Goal: Task Accomplishment & Management: Use online tool/utility

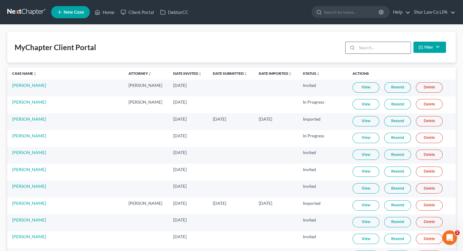
click at [374, 44] on input "search" at bounding box center [384, 48] width 54 height 12
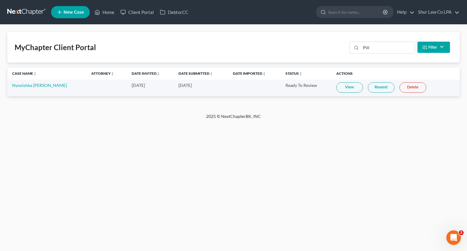
click at [340, 87] on link "View" at bounding box center [350, 87] width 27 height 10
drag, startPoint x: 384, startPoint y: 49, endPoint x: 273, endPoint y: 48, distance: 111.1
click at [295, 49] on div "MyChapter Client Portal Pill Filter Status Filter... Invited In Progress Ready …" at bounding box center [233, 47] width 453 height 31
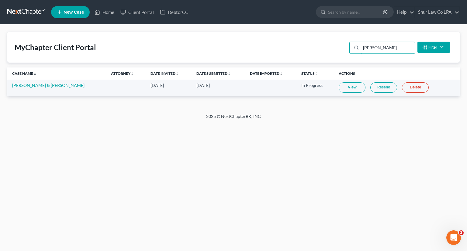
drag, startPoint x: 358, startPoint y: 51, endPoint x: 318, endPoint y: 50, distance: 40.2
click at [321, 50] on div "MyChapter Client Portal trudy Filter Status Filter... Invited In Progress Ready…" at bounding box center [233, 47] width 453 height 31
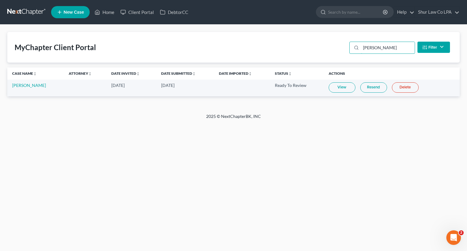
drag, startPoint x: 387, startPoint y: 47, endPoint x: 316, endPoint y: 53, distance: 71.1
click at [339, 52] on div "MyChapter Client Portal shanell Filter Status Filter... Invited In Progress Rea…" at bounding box center [233, 47] width 453 height 31
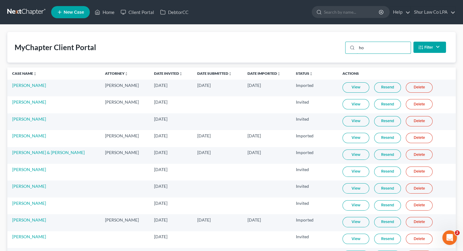
type input "h"
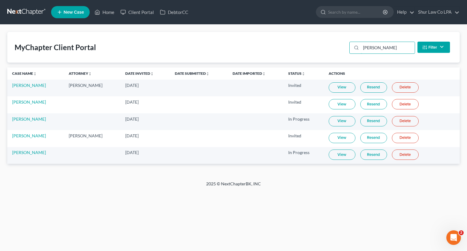
type input "james"
